Goal: Information Seeking & Learning: Learn about a topic

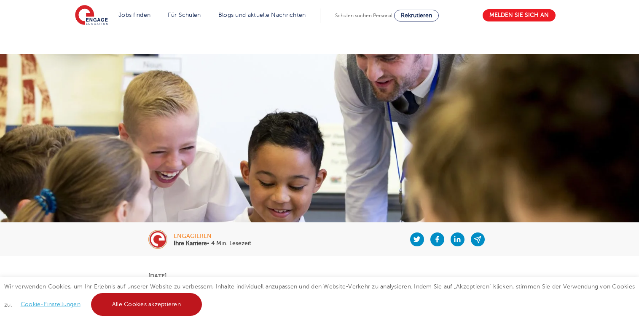
click at [179, 309] on link "Alle Cookies akzeptieren" at bounding box center [146, 304] width 111 height 23
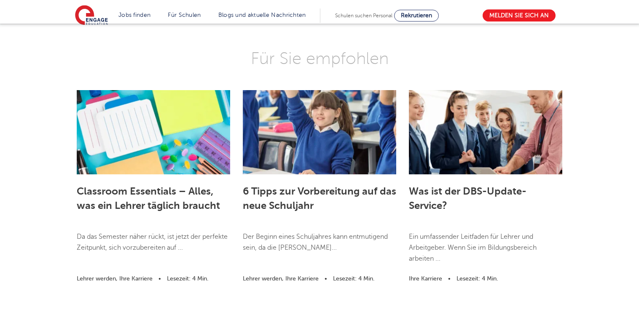
scroll to position [2838, 0]
